Goal: Transaction & Acquisition: Purchase product/service

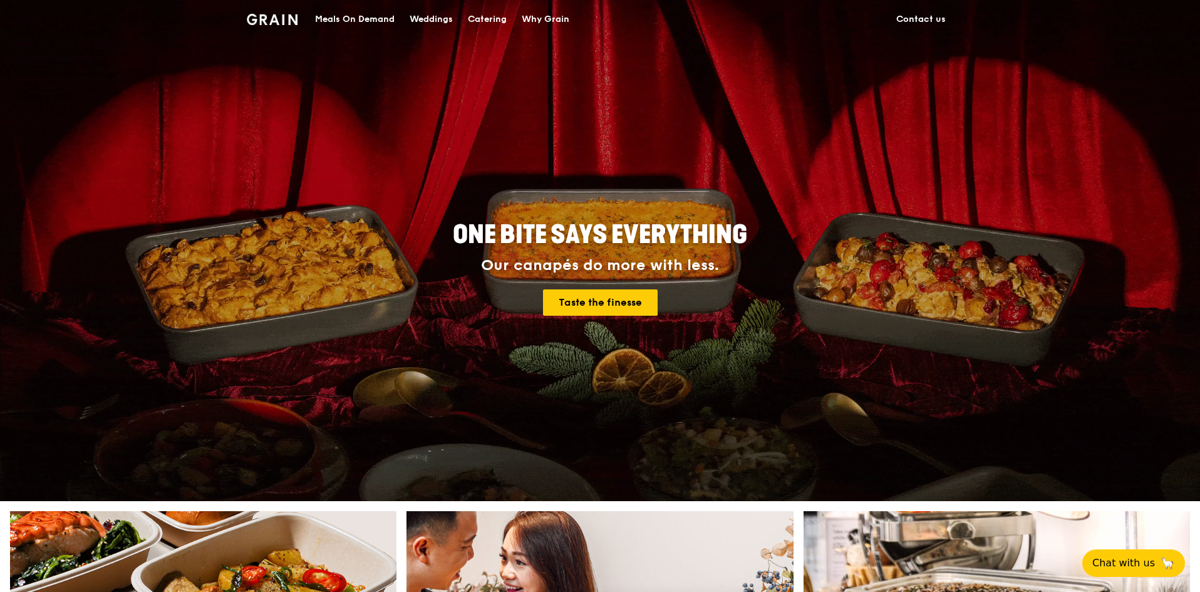
click at [359, 19] on div "Meals On Demand" at bounding box center [355, 20] width 80 height 38
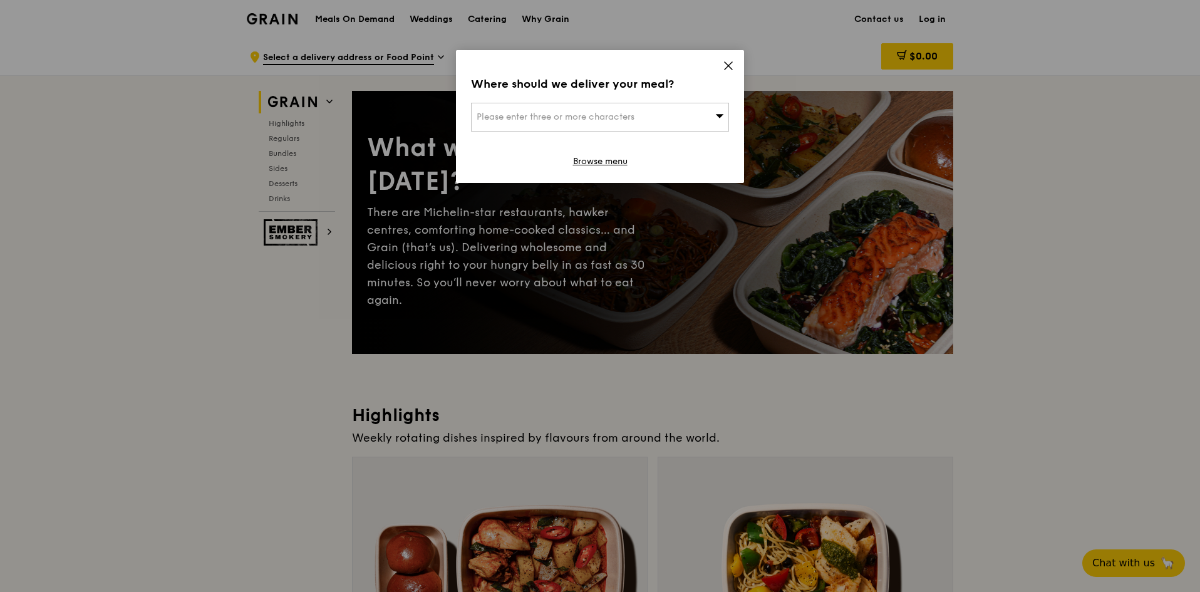
click at [728, 67] on icon at bounding box center [728, 65] width 11 height 11
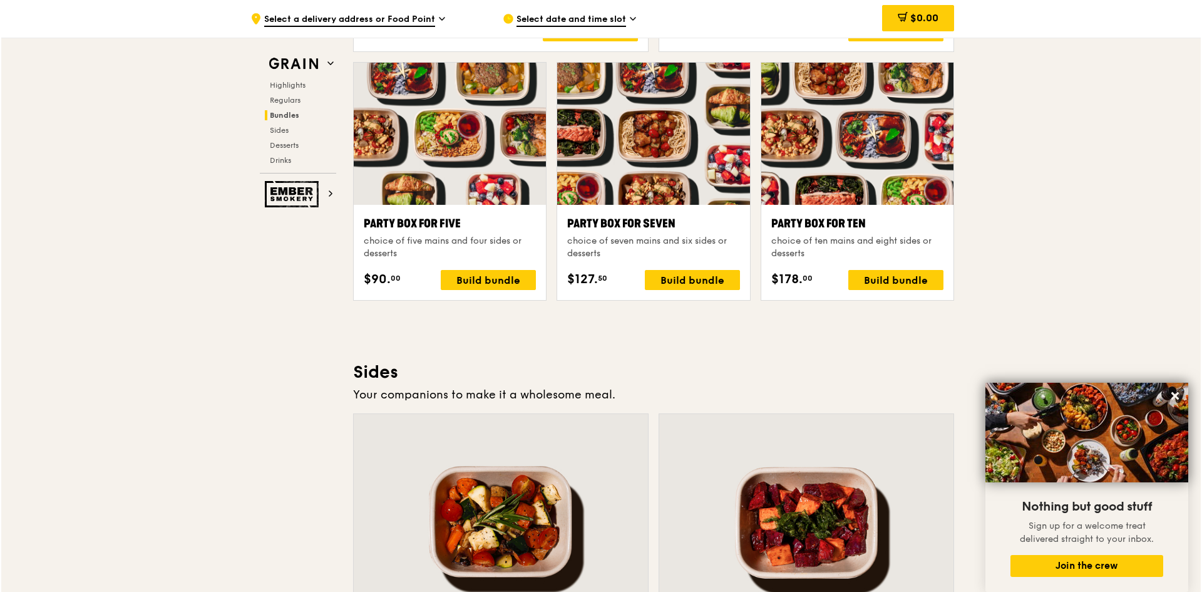
scroll to position [2505, 0]
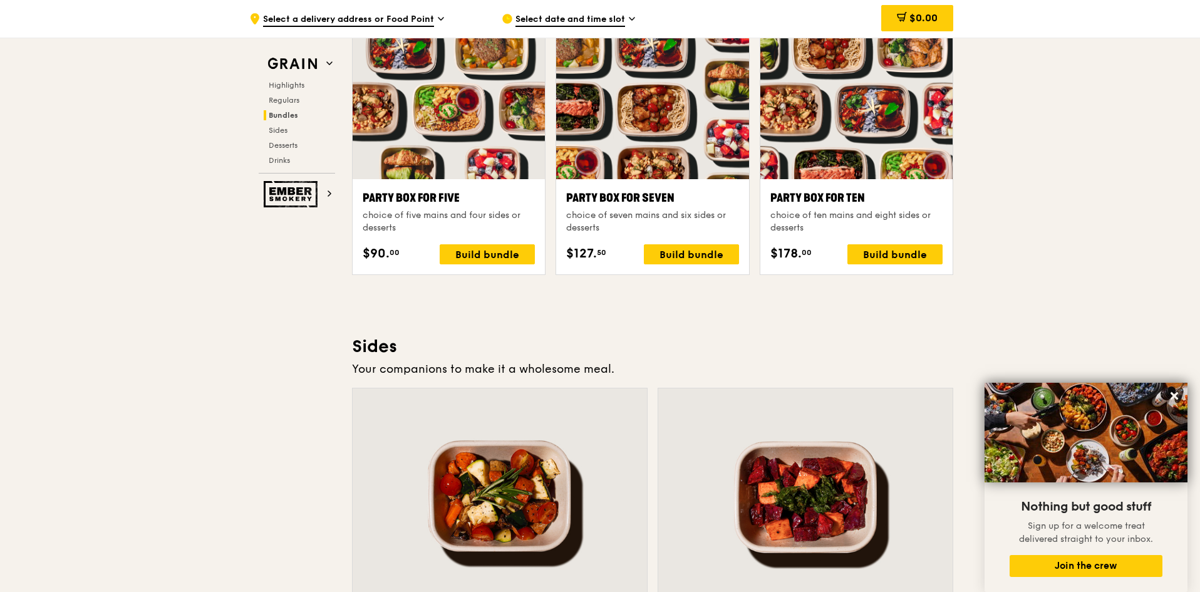
click at [618, 198] on div "Party Box for Seven" at bounding box center [652, 198] width 172 height 18
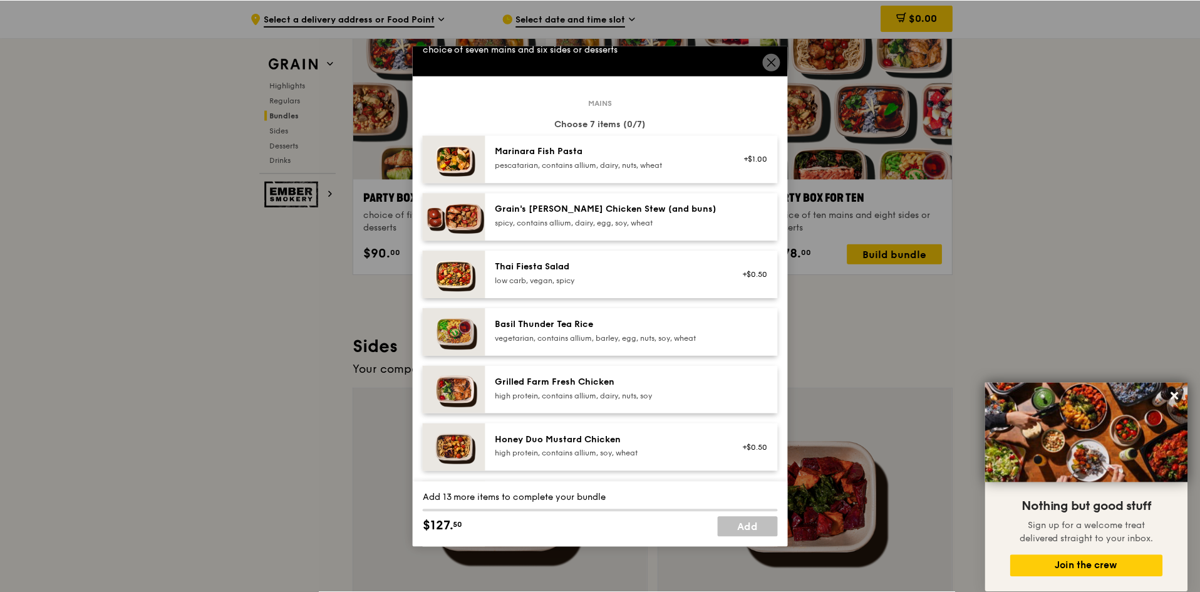
scroll to position [0, 0]
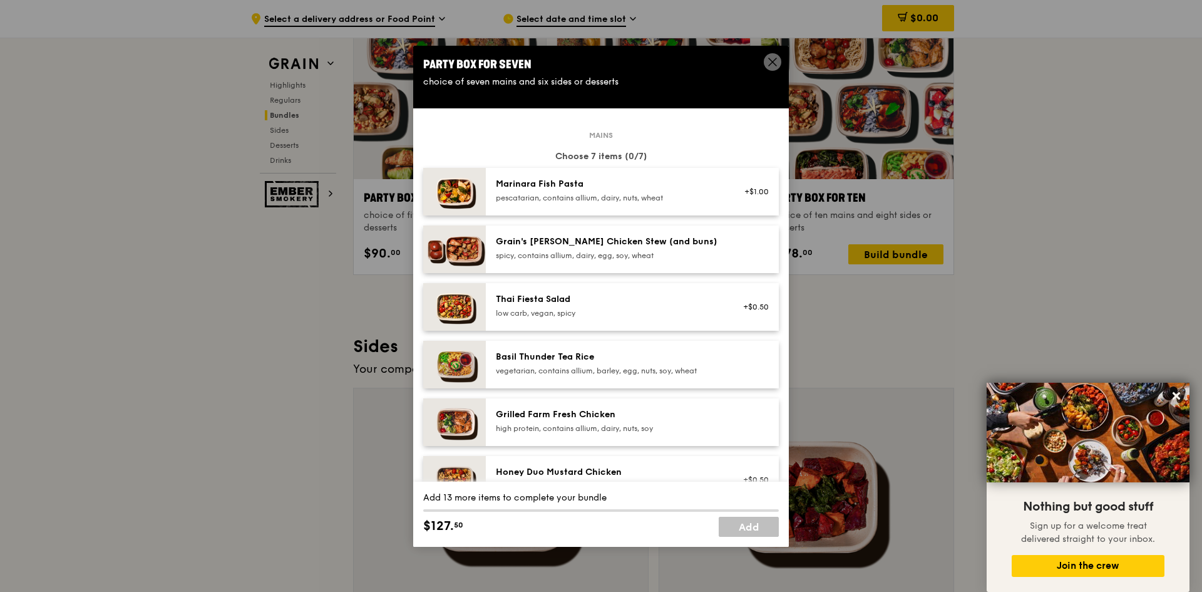
click at [771, 61] on icon at bounding box center [773, 62] width 8 height 8
